Goal: Find specific page/section: Find specific page/section

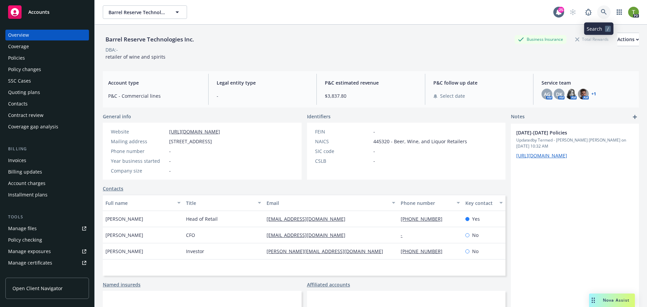
click at [601, 11] on icon at bounding box center [604, 12] width 6 height 6
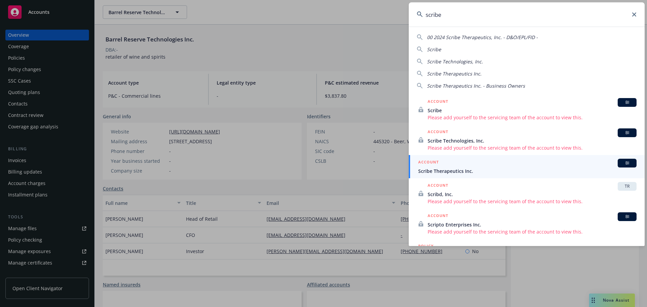
type input "scribe"
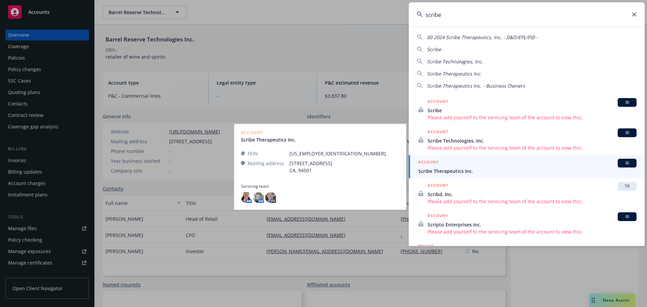
click at [455, 171] on span "Scribe Therapeutics Inc." at bounding box center [527, 171] width 218 height 7
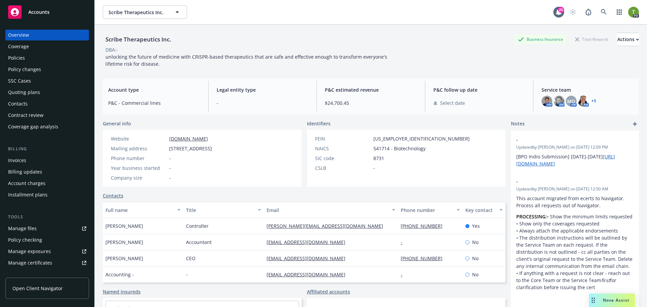
click at [19, 61] on div "Policies" at bounding box center [16, 58] width 17 height 11
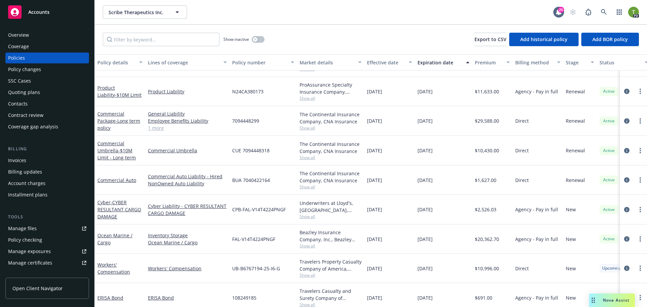
scroll to position [54, 0]
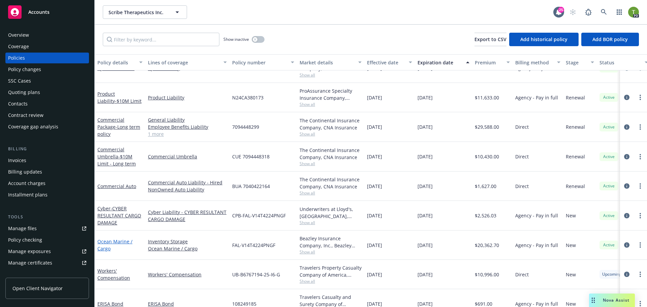
click at [107, 243] on link "Ocean Marine / Cargo" at bounding box center [114, 244] width 35 height 13
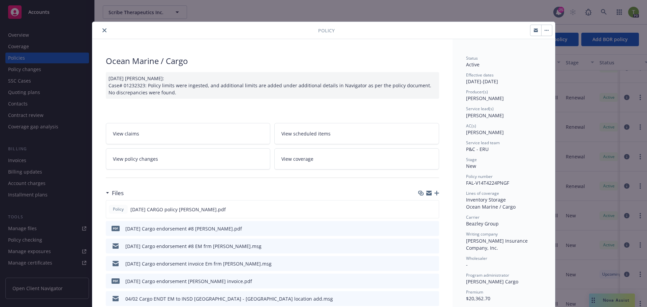
click at [430, 227] on icon "preview file" at bounding box center [433, 228] width 6 height 5
click at [429, 210] on icon "preview file" at bounding box center [432, 209] width 6 height 5
